Goal: Task Accomplishment & Management: Use online tool/utility

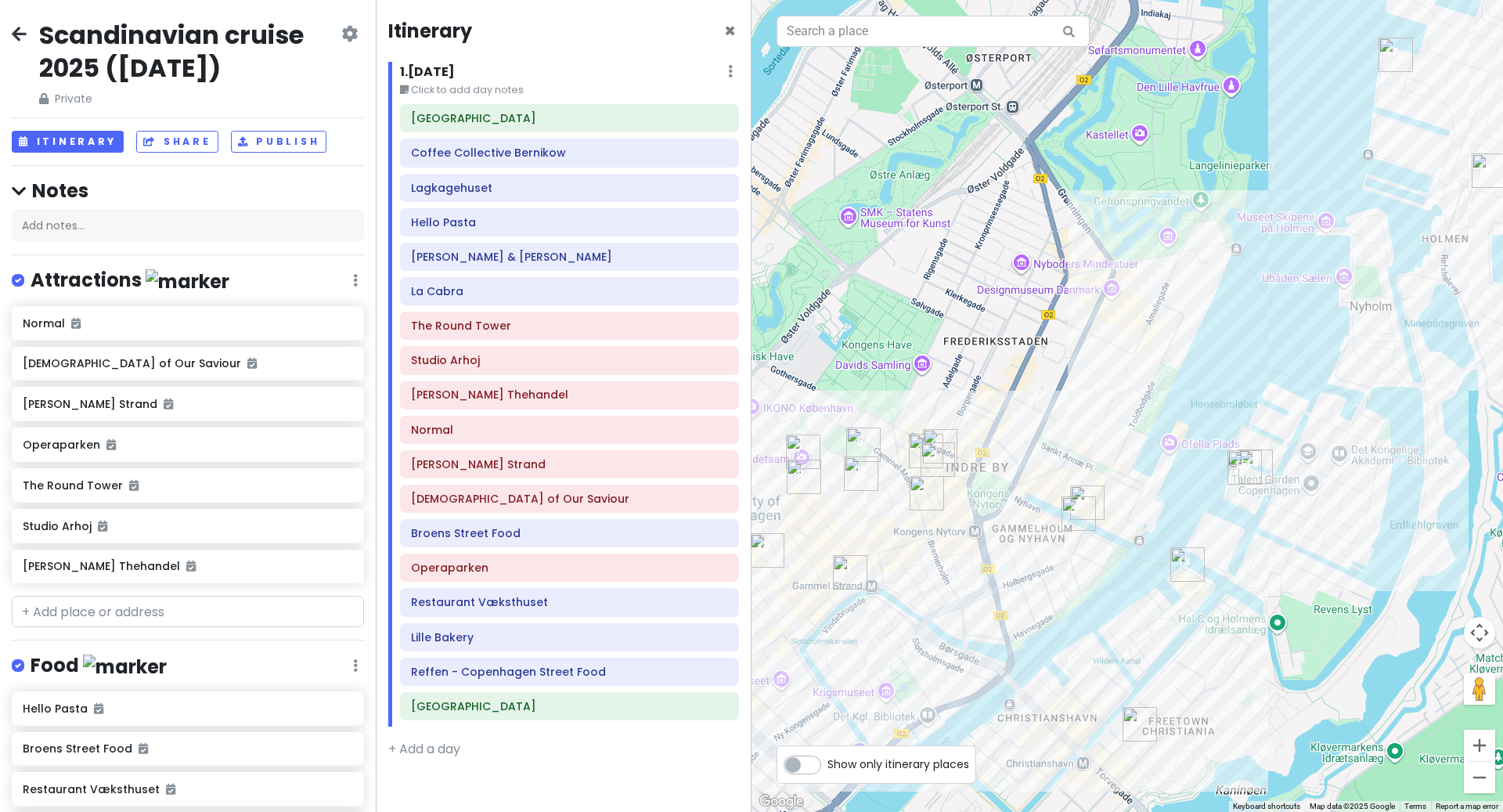
scroll to position [583, 0]
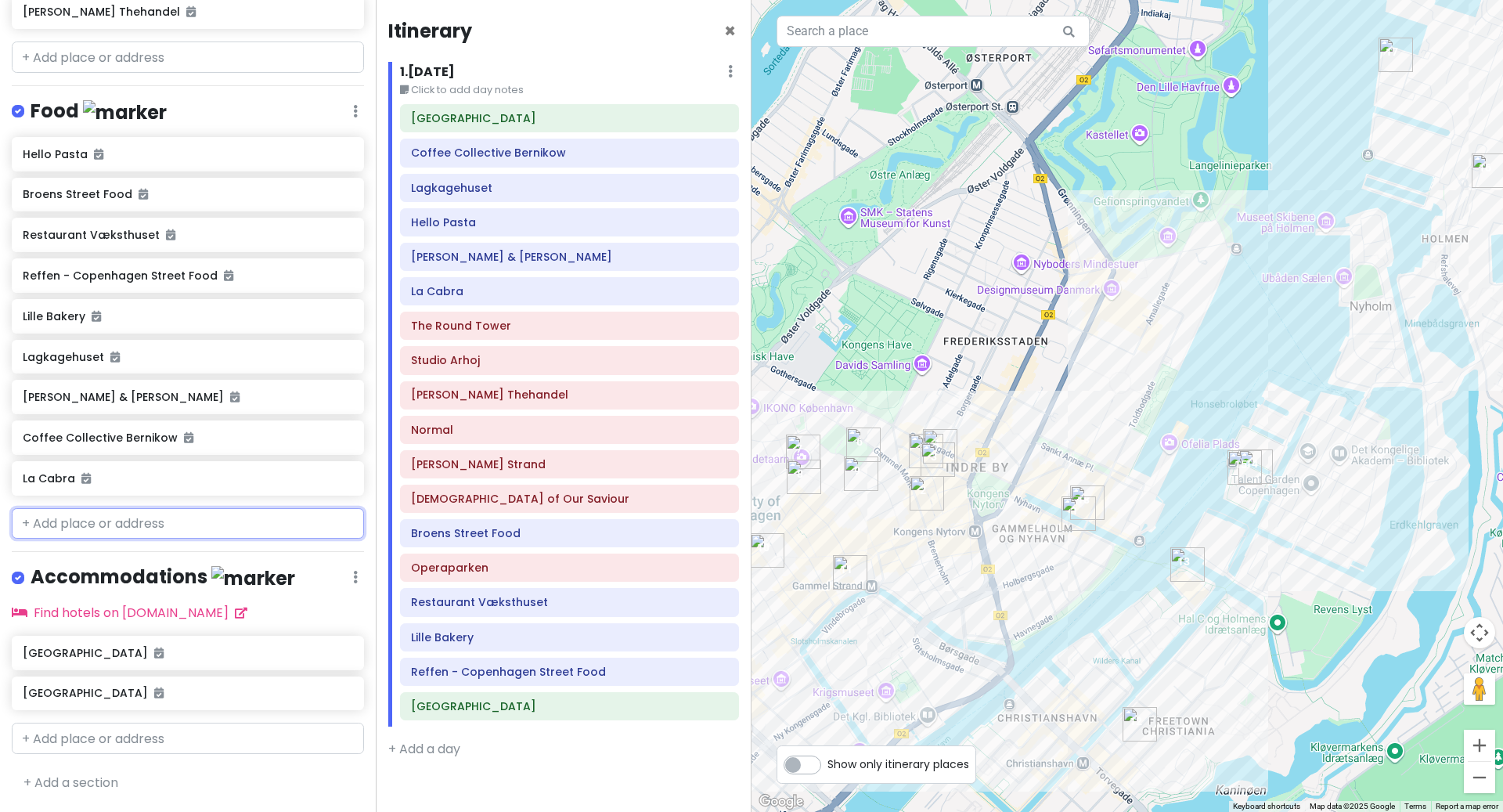
click at [116, 528] on input "text" at bounding box center [188, 524] width 352 height 31
paste input "TorvehallerneKBH"
type input "TorvehallerneKBH"
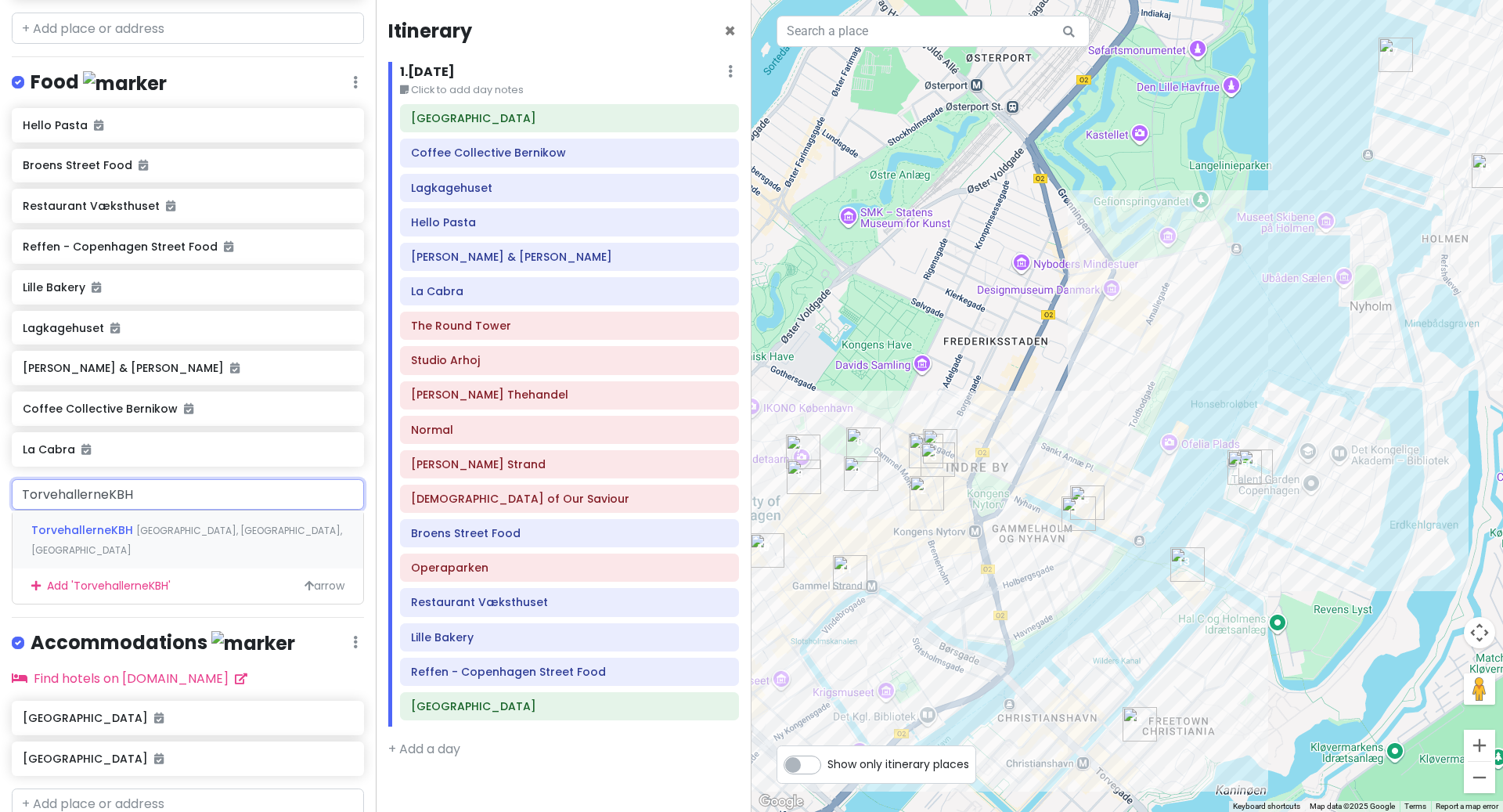
click at [134, 557] on span "[GEOGRAPHIC_DATA], [GEOGRAPHIC_DATA], [GEOGRAPHIC_DATA]" at bounding box center [186, 540] width 311 height 34
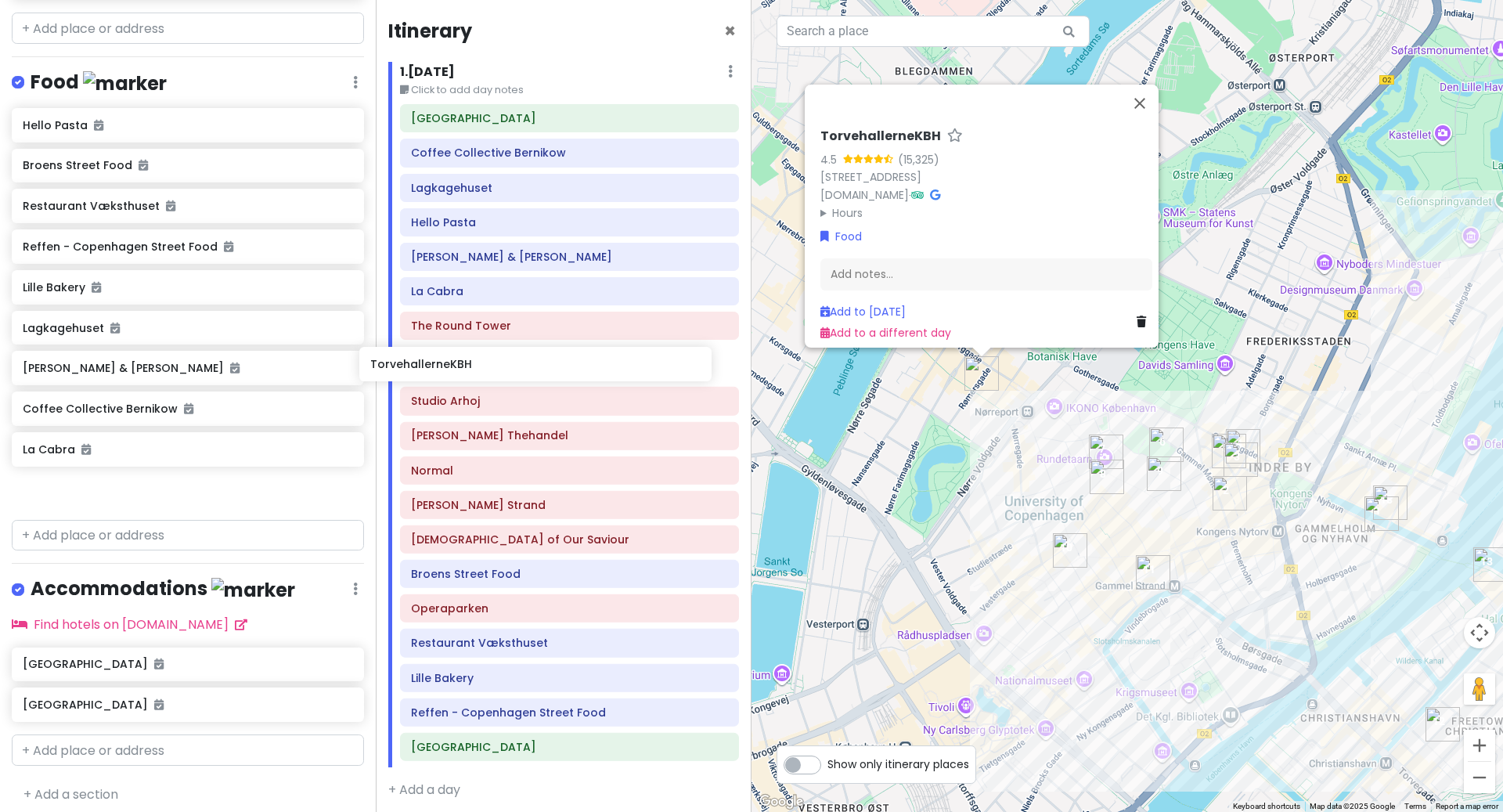
drag, startPoint x: 144, startPoint y: 523, endPoint x: 495, endPoint y: 372, distance: 382.1
click at [495, 372] on div "Scandinavian cruise 2025 ([DATE]) Private Change Dates Make a Copy Delete Trip …" at bounding box center [752, 406] width 1503 height 812
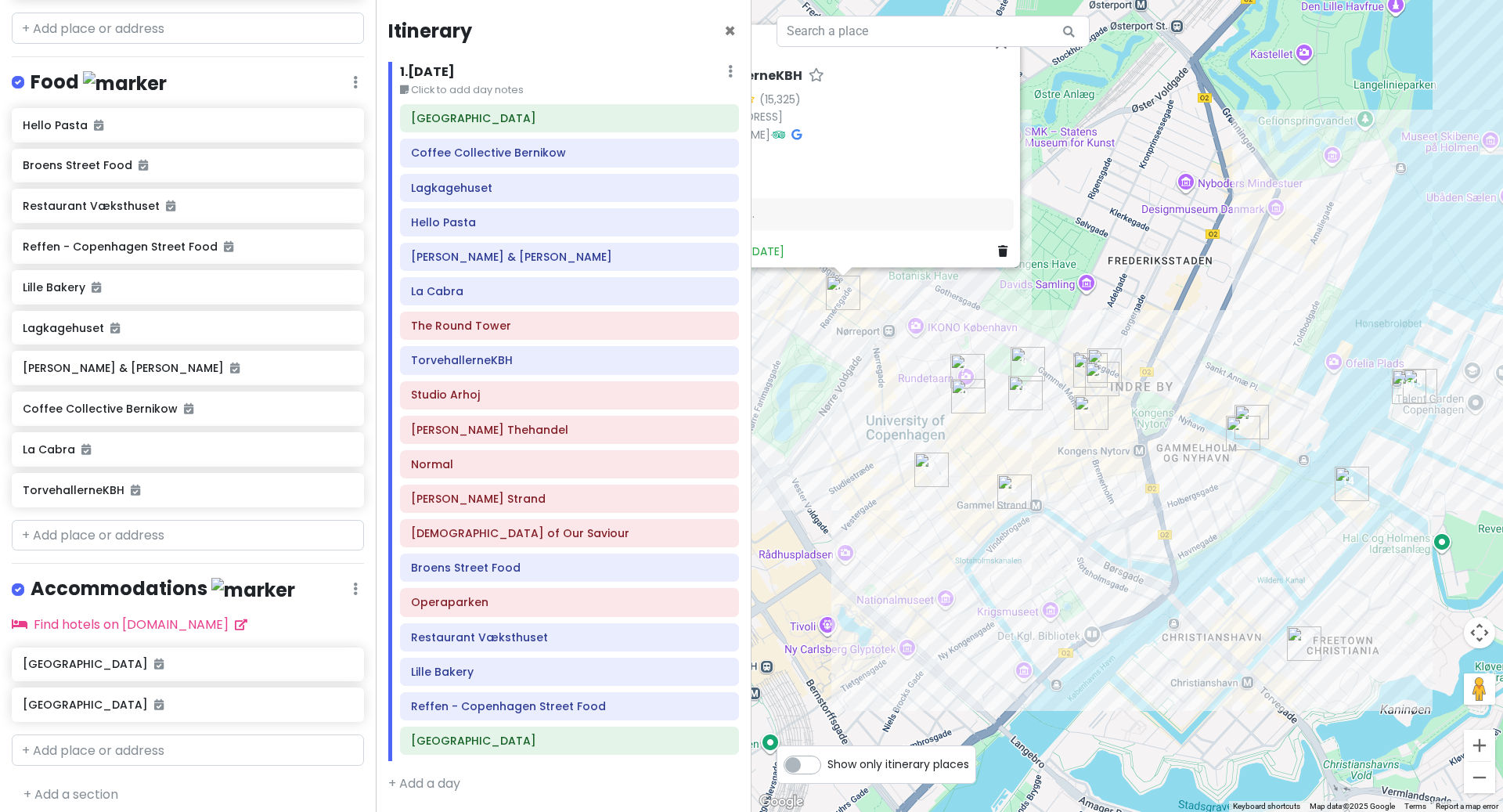
drag, startPoint x: 1052, startPoint y: 674, endPoint x: 910, endPoint y: 592, distance: 164.0
click at [910, 592] on div "TorvehallerneKBH 4.5 (15,325) [STREET_ADDRESS] [DOMAIN_NAME] · Hours [DATE] 10:…" at bounding box center [1127, 406] width 752 height 812
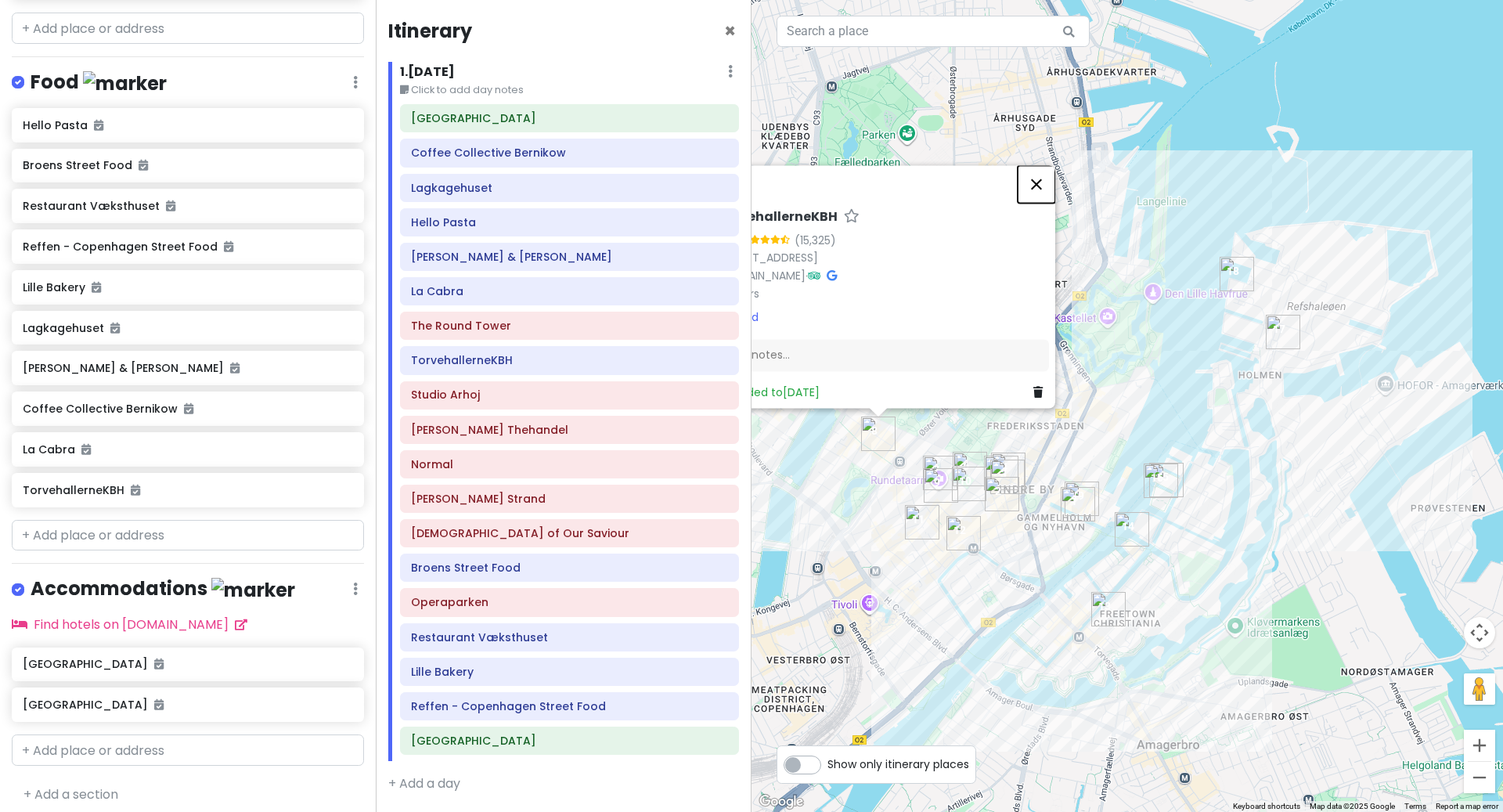
click at [1042, 169] on button "Close" at bounding box center [1037, 184] width 38 height 38
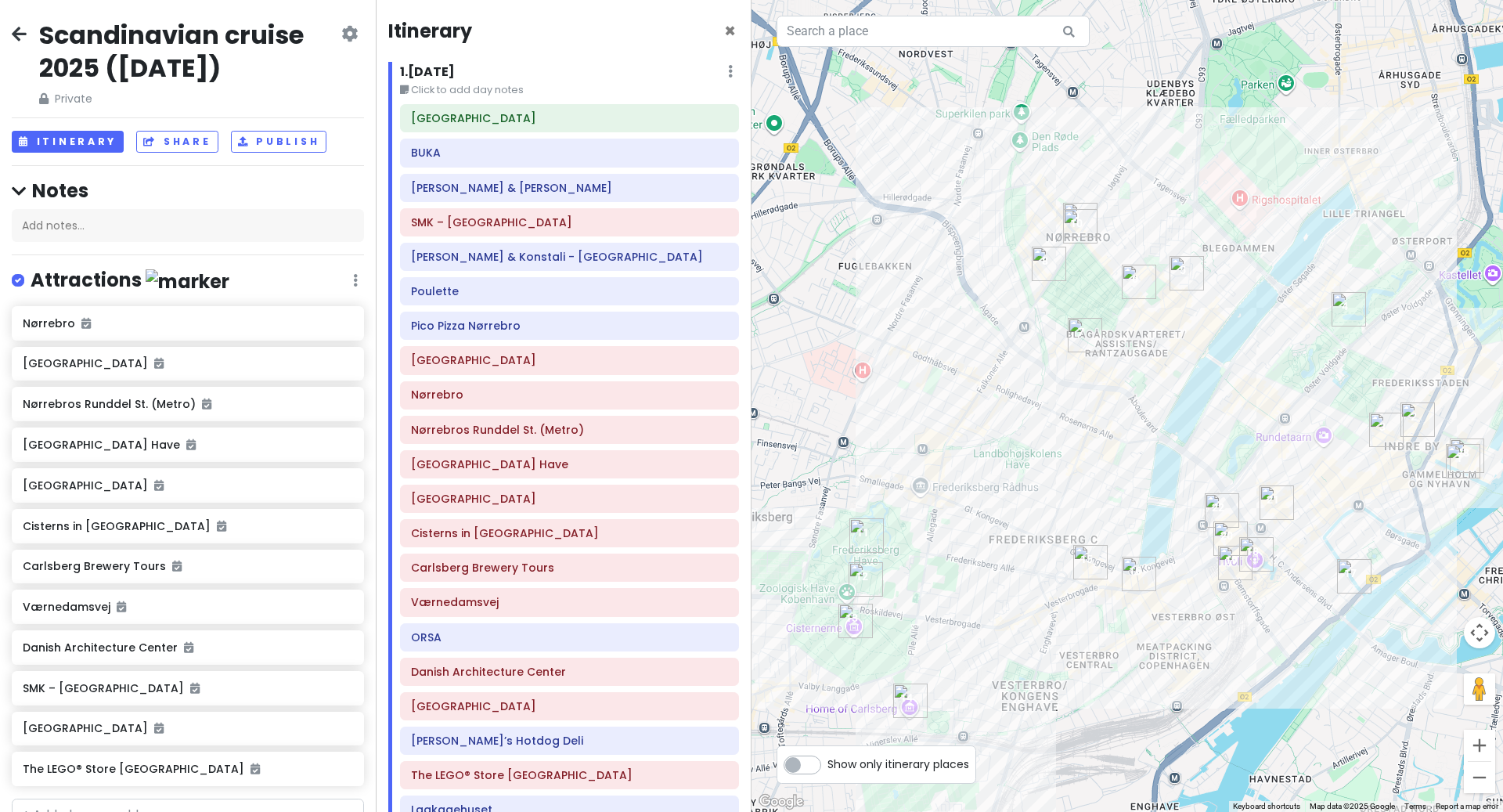
scroll to position [14, 0]
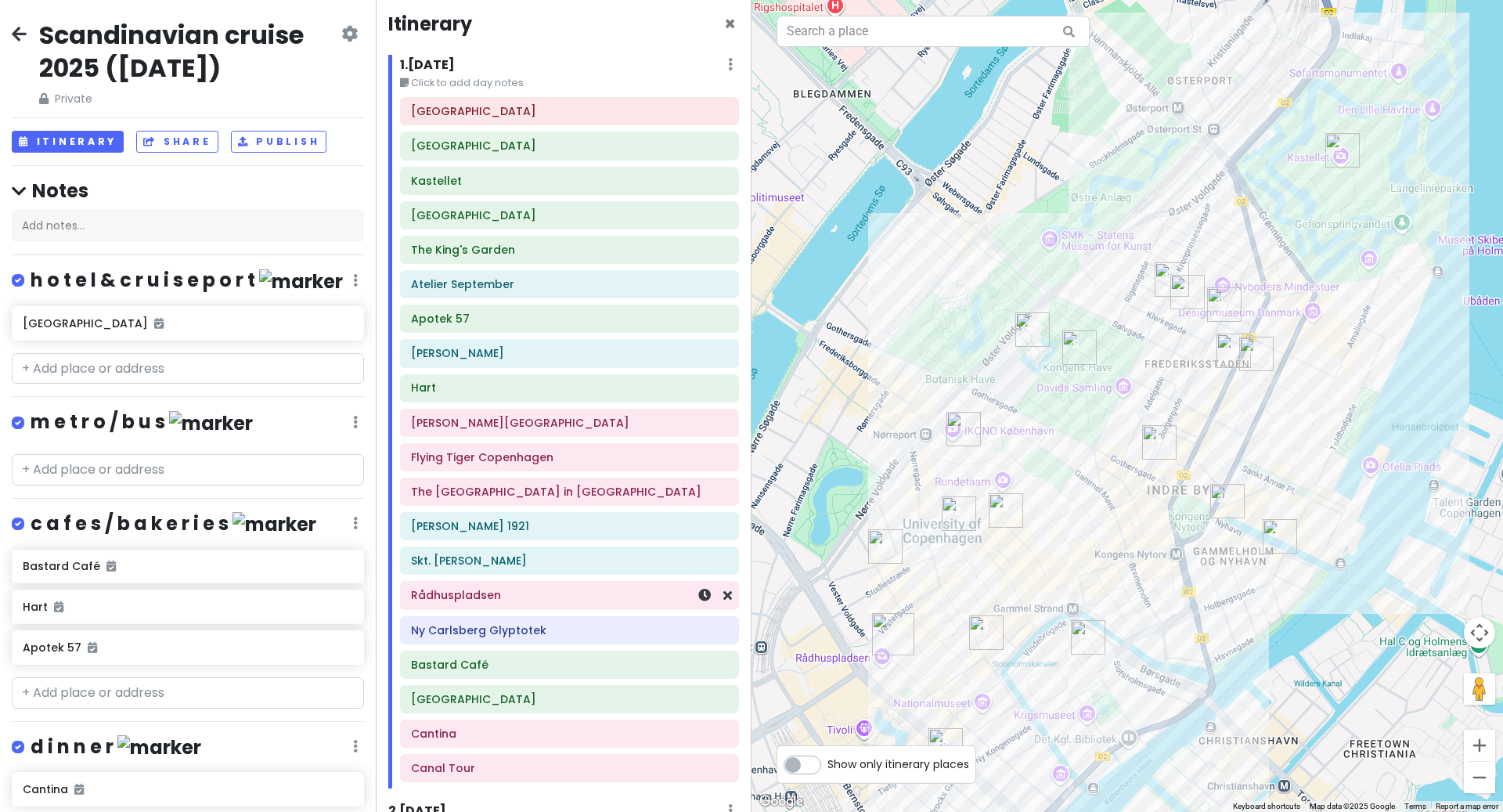
scroll to position [7, 0]
